Goal: Information Seeking & Learning: Understand process/instructions

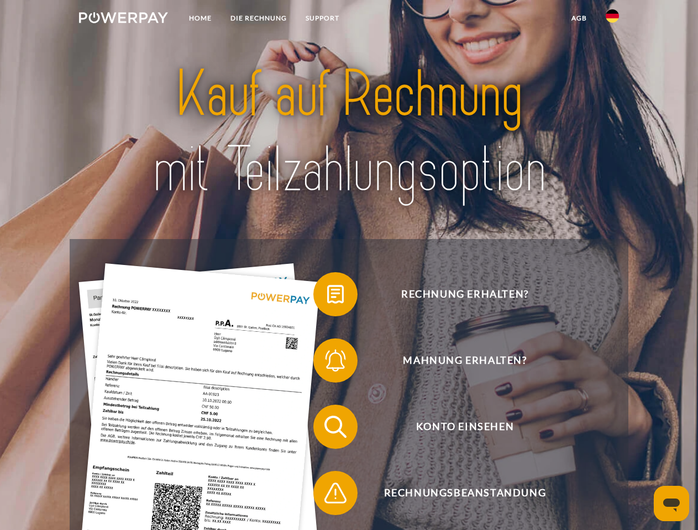
click at [123, 19] on img at bounding box center [123, 17] width 89 height 11
click at [612, 19] on img at bounding box center [612, 15] width 13 height 13
click at [578, 18] on link "agb" at bounding box center [579, 18] width 34 height 20
click at [327, 297] on span at bounding box center [318, 294] width 55 height 55
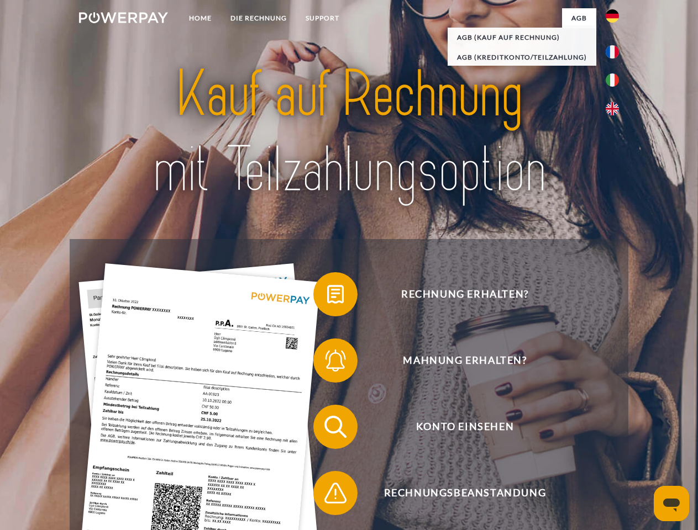
click at [327, 363] on span at bounding box center [318, 360] width 55 height 55
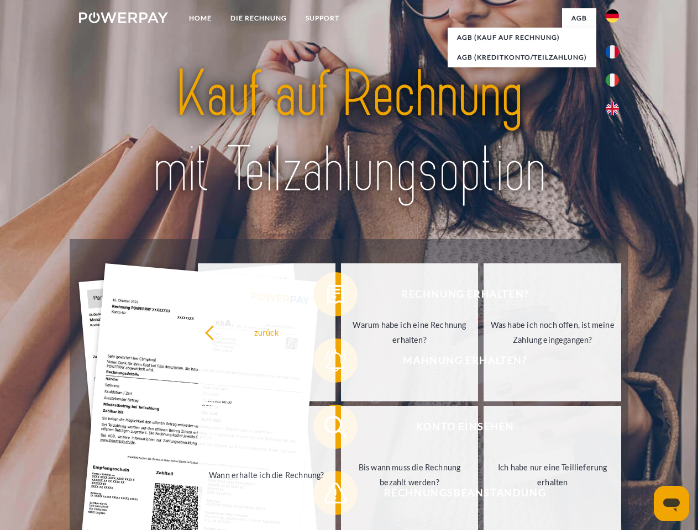
click at [341, 429] on link "Bis wann muss die Rechnung bezahlt werden?" at bounding box center [410, 475] width 138 height 138
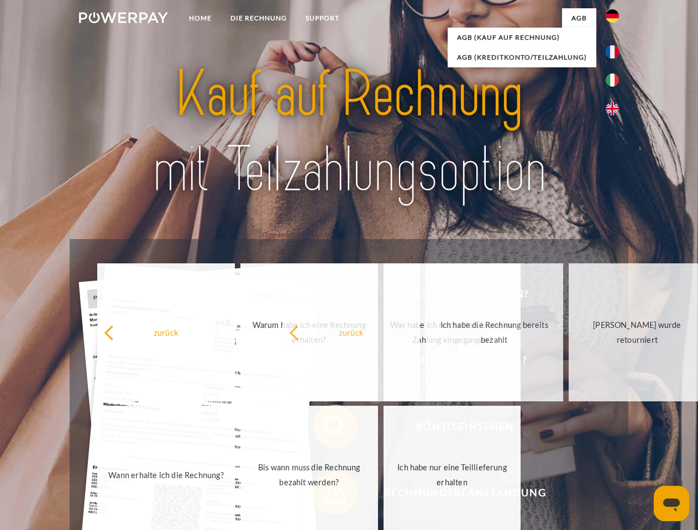
click at [327, 496] on span at bounding box center [318, 493] width 55 height 55
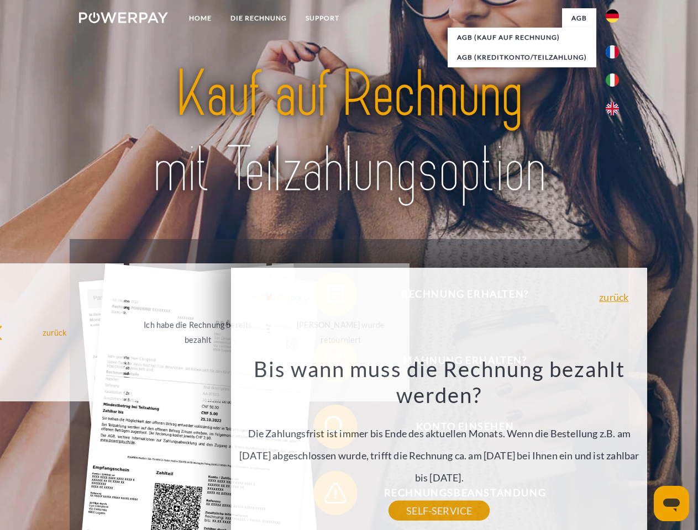
click at [671, 504] on icon "Messaging-Fenster öffnen" at bounding box center [671, 505] width 17 height 13
